Goal: Book appointment/travel/reservation

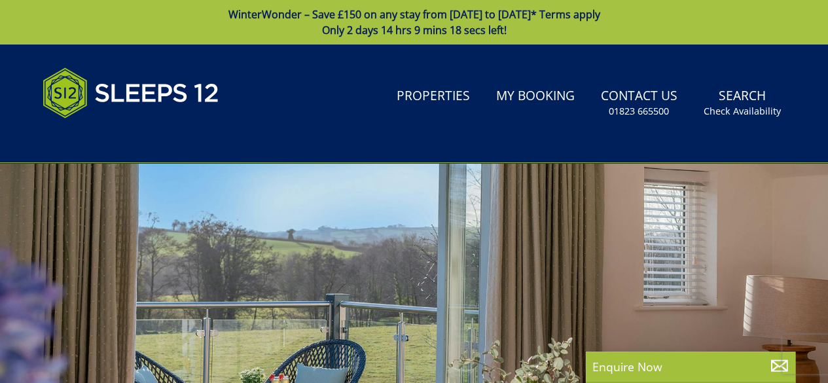
drag, startPoint x: 0, startPoint y: 0, endPoint x: 706, endPoint y: 223, distance: 740.1
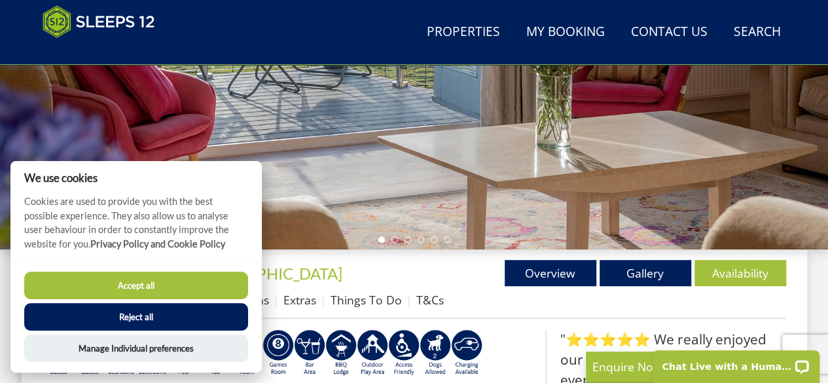
scroll to position [319, 0]
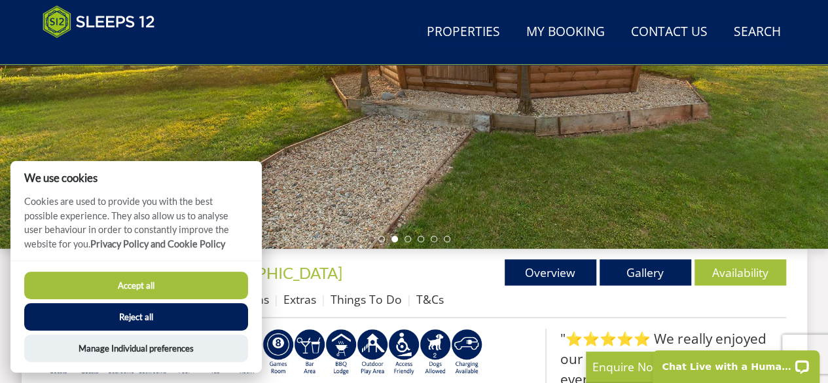
click at [236, 284] on button "Accept all" at bounding box center [136, 285] width 224 height 27
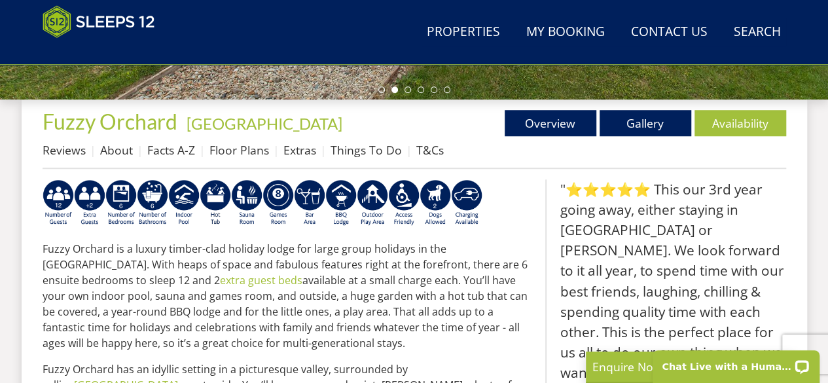
scroll to position [471, 0]
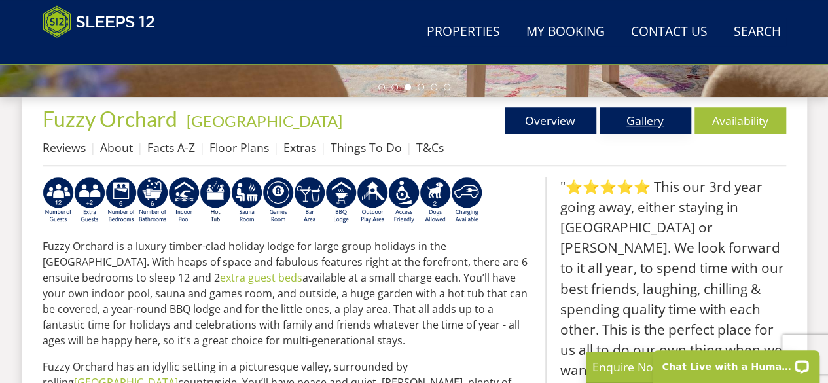
click at [628, 120] on link "Gallery" at bounding box center [646, 120] width 92 height 26
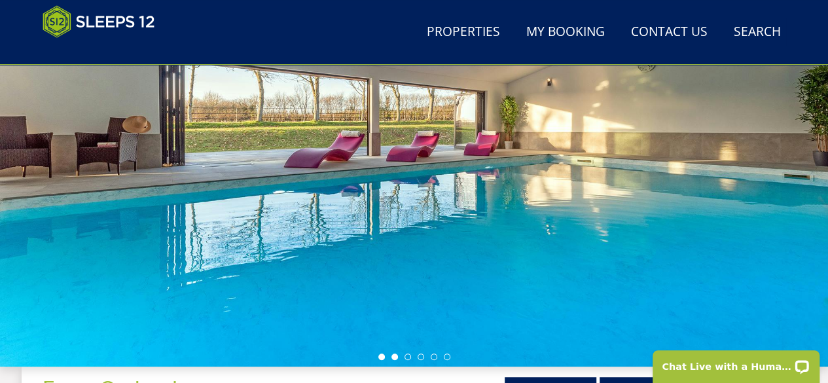
click at [394, 355] on li at bounding box center [394, 356] width 7 height 7
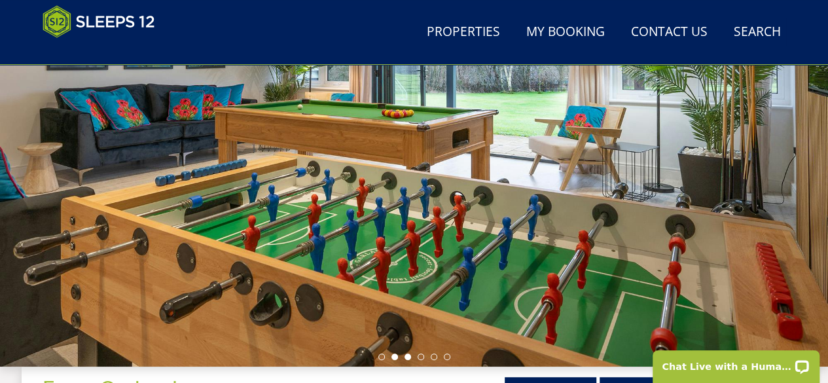
click at [408, 355] on li at bounding box center [408, 356] width 7 height 7
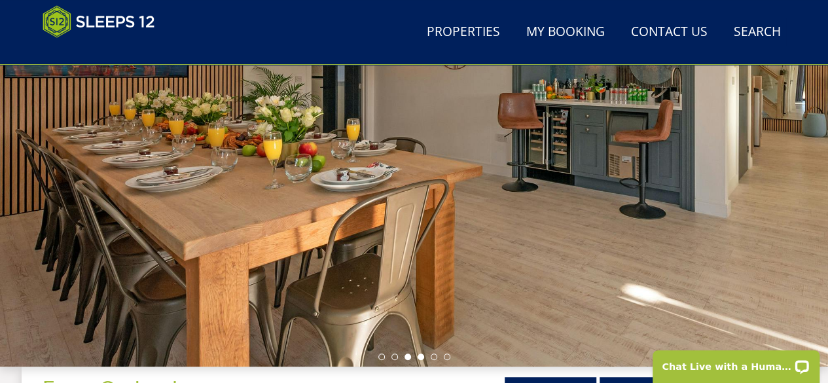
click at [423, 355] on li at bounding box center [421, 356] width 7 height 7
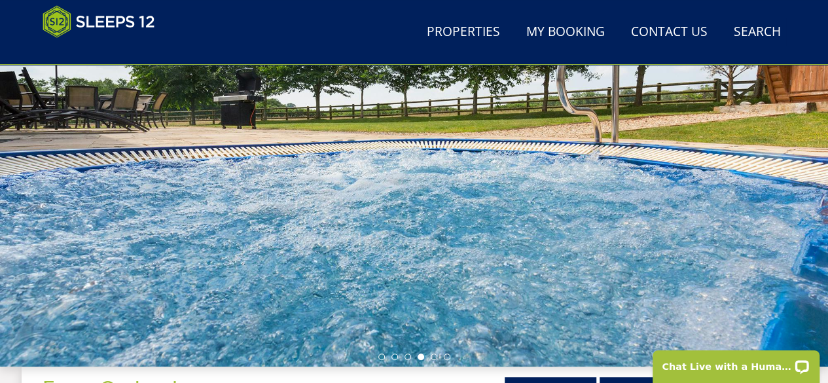
click at [429, 356] on ul at bounding box center [414, 356] width 72 height 7
click at [432, 356] on li at bounding box center [434, 356] width 7 height 7
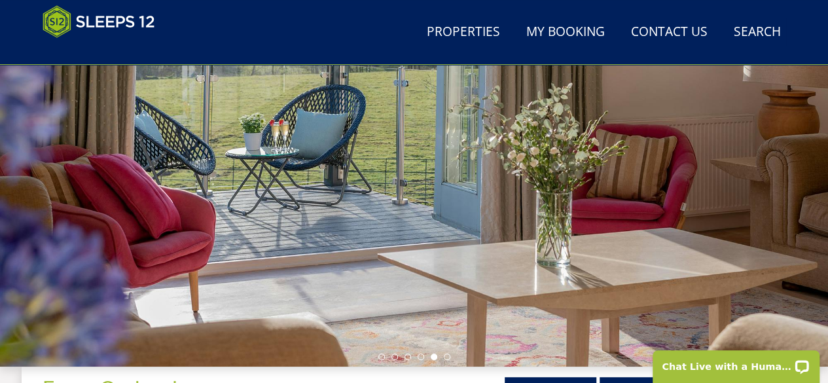
click at [451, 359] on div at bounding box center [414, 137] width 828 height 458
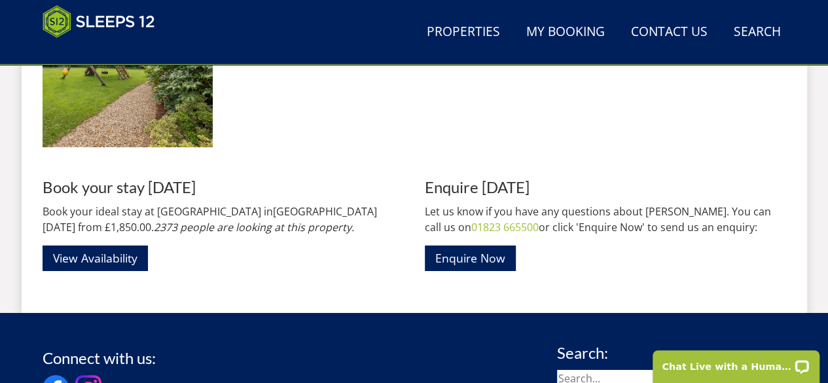
scroll to position [2203, 0]
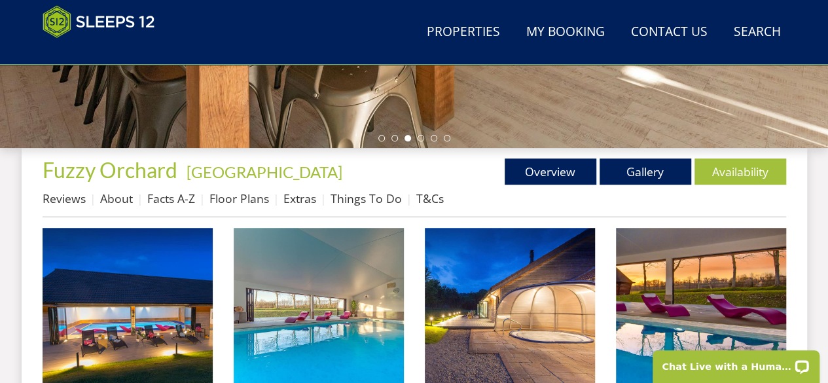
scroll to position [421, 0]
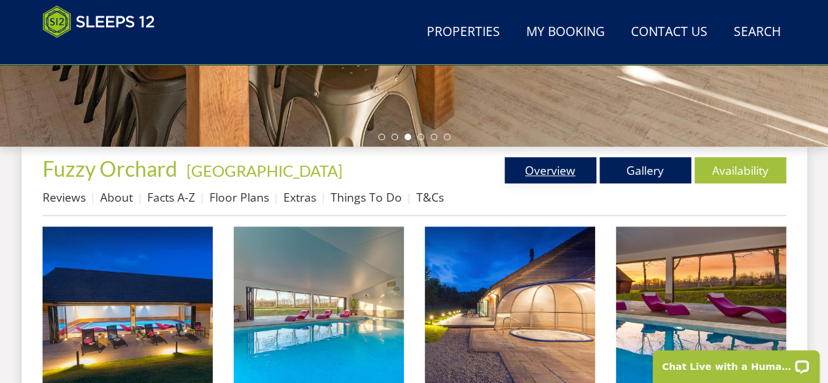
click at [537, 172] on link "Overview" at bounding box center [551, 170] width 92 height 26
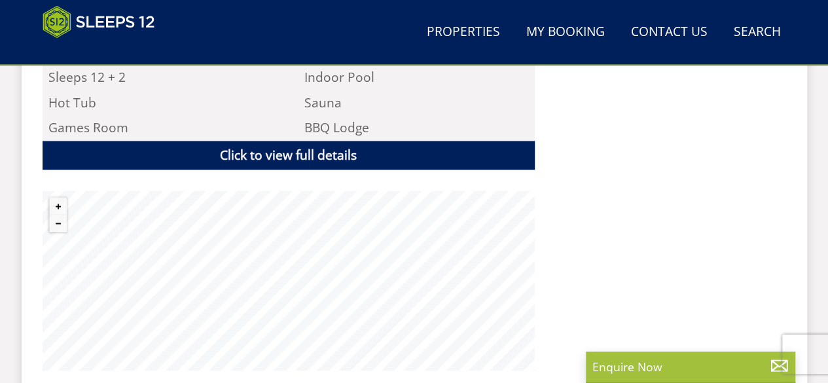
scroll to position [918, 0]
